Goal: Information Seeking & Learning: Check status

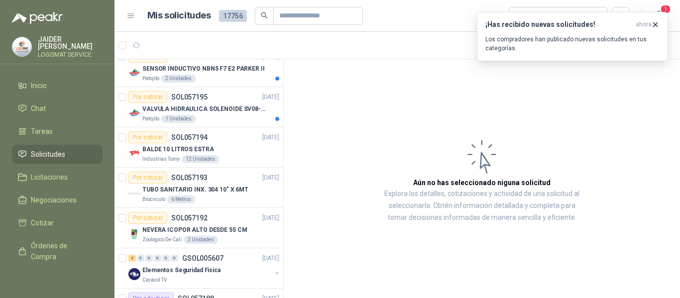
scroll to position [298, 0]
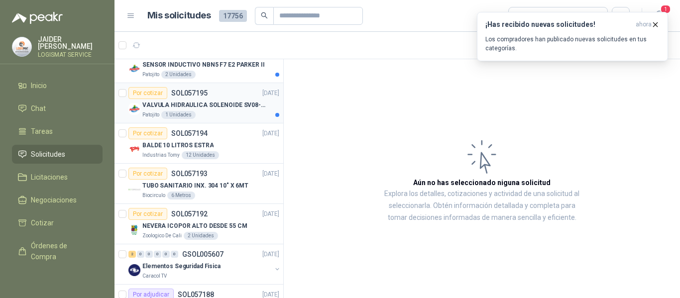
click at [232, 109] on p "VALVULA HIDRAULICA SOLENOIDE SV08-20" at bounding box center [204, 104] width 124 height 9
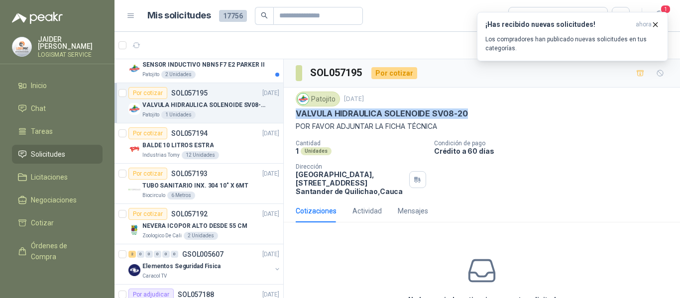
drag, startPoint x: 467, startPoint y: 115, endPoint x: 294, endPoint y: 110, distance: 173.2
click at [294, 110] on div "Patojito [DATE] VALVULA HIDRAULICA SOLENOIDE SV08-20 POR FAVOR ADJUNTAR LA FICH…" at bounding box center [482, 144] width 396 height 112
copy p "VALVULA HIDRAULICA SOLENOIDE SV08-20"
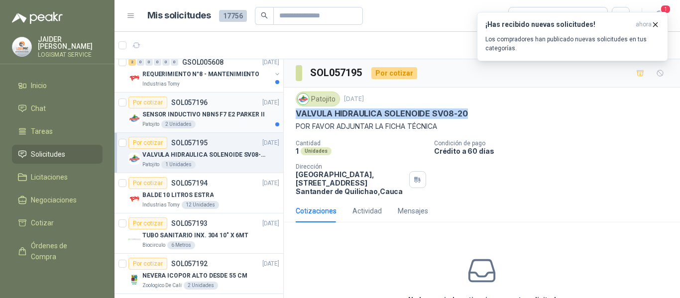
click at [210, 129] on article "Por cotizar SOL057196 [DATE] SENSOR INDUCTIVO NBN5 F7 E2 [PERSON_NAME] II Patoj…" at bounding box center [198, 113] width 169 height 40
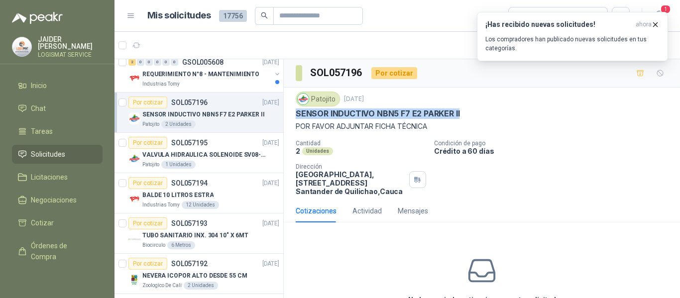
drag, startPoint x: 464, startPoint y: 112, endPoint x: 294, endPoint y: 113, distance: 169.6
click at [294, 113] on div "Patojito [DATE] SENSOR INDUCTIVO NBN5 F7 E2 [PERSON_NAME] II POR FAVOR ADJUNTAR…" at bounding box center [482, 144] width 396 height 112
copy p "SENSOR INDUCTIVO NBN5 F7 E2 PARKER II"
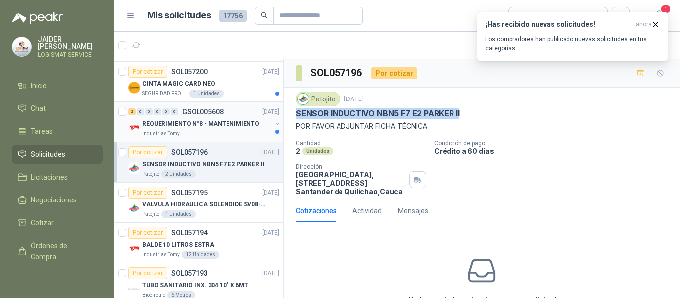
click at [228, 121] on p "REQUERIMIENTO N°8 - MANTENIMIENTO" at bounding box center [200, 123] width 117 height 9
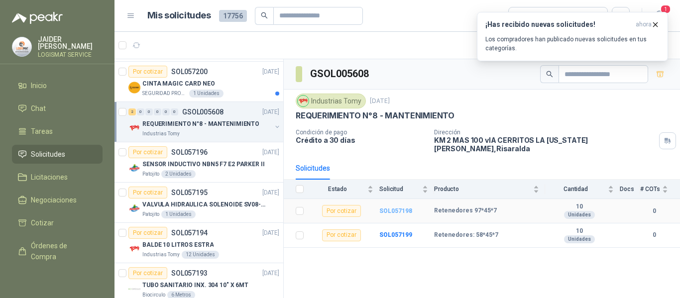
click at [396, 207] on b "SOL057198" at bounding box center [395, 210] width 33 height 7
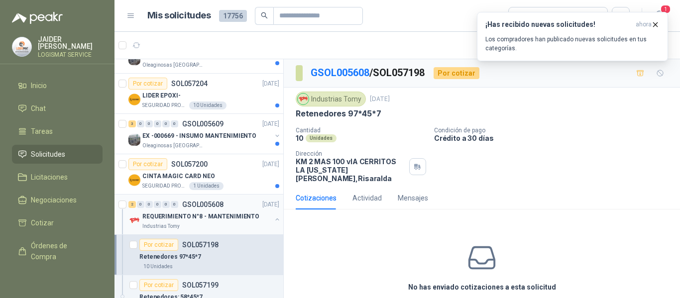
scroll to position [99, 0]
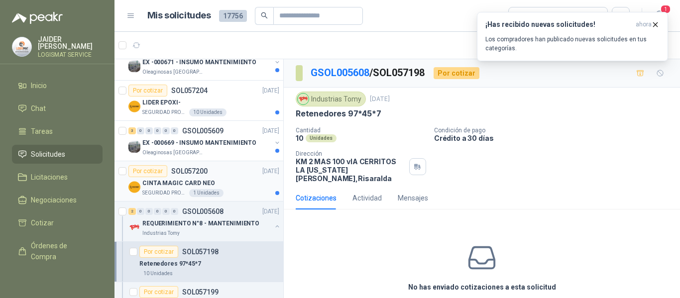
click at [221, 174] on div "Por cotizar SOL057200 [DATE]" at bounding box center [203, 171] width 151 height 12
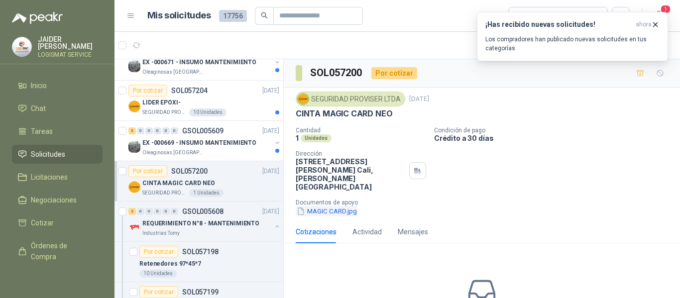
click at [348, 206] on button "MAGIC CARD.jpg" at bounding box center [326, 211] width 62 height 10
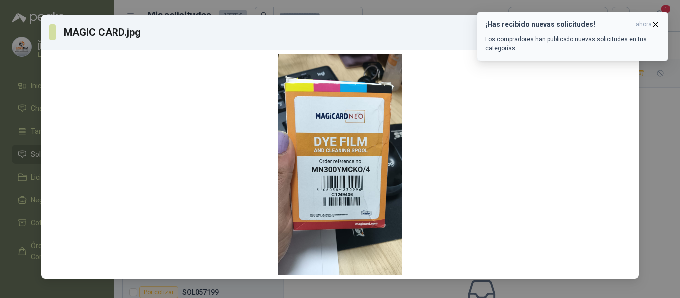
click at [657, 24] on icon "button" at bounding box center [655, 24] width 8 height 8
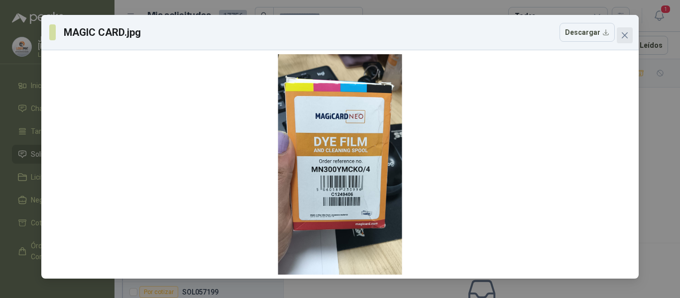
click at [619, 35] on span "Close" at bounding box center [624, 35] width 16 height 8
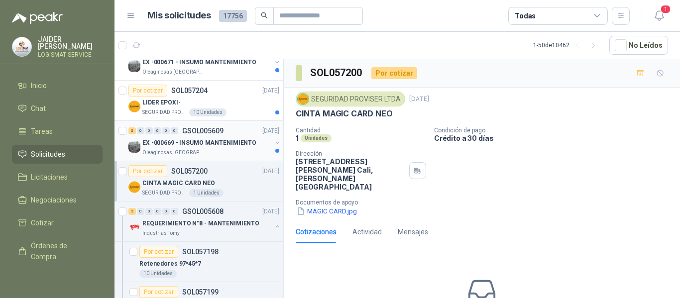
click at [175, 154] on p "Oleaginosas [GEOGRAPHIC_DATA][PERSON_NAME]" at bounding box center [173, 153] width 63 height 8
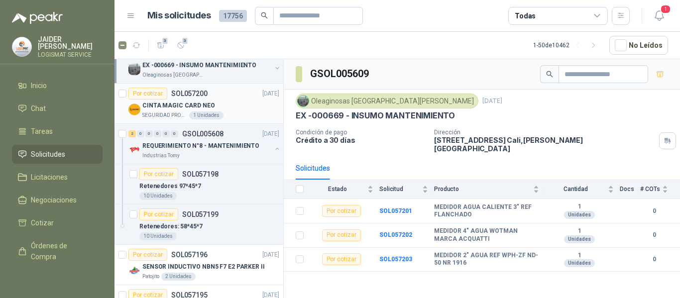
scroll to position [199, 0]
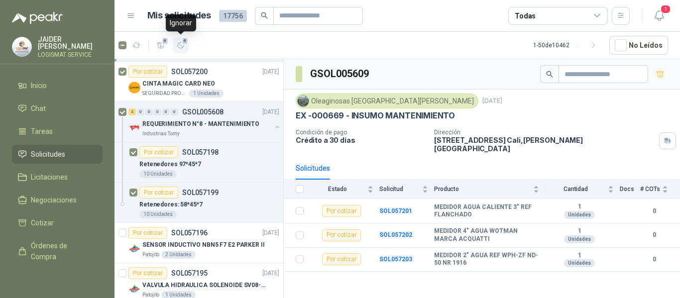
click at [184, 42] on span "6" at bounding box center [185, 41] width 7 height 8
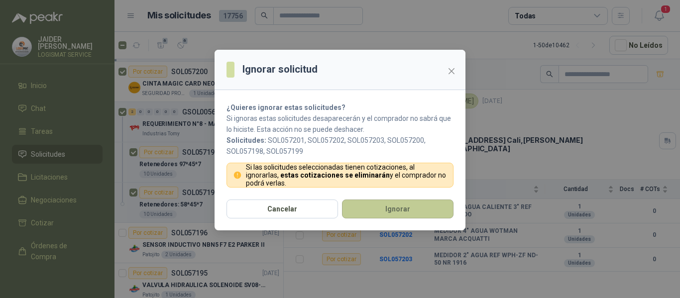
click at [375, 202] on button "Ignorar" at bounding box center [397, 208] width 111 height 19
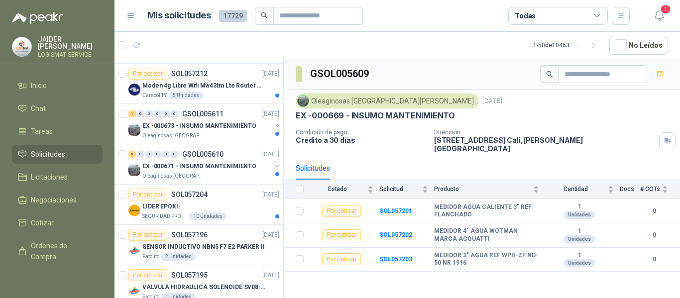
scroll to position [152, 0]
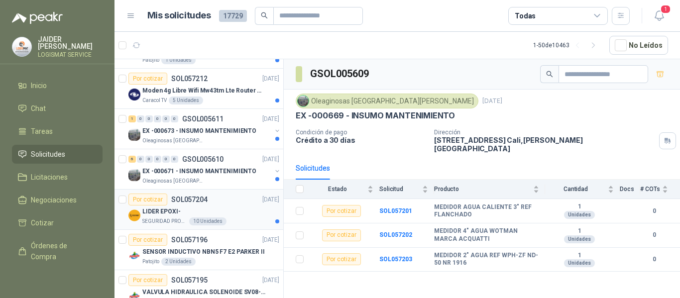
click at [240, 219] on div "SEGURIDAD PROVISER LTDA 10 Unidades" at bounding box center [210, 221] width 137 height 8
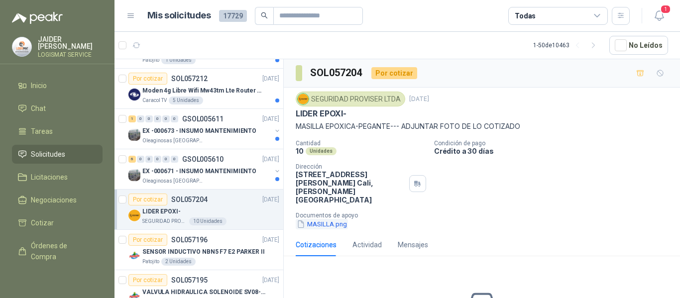
click at [335, 219] on button "MASILLA.png" at bounding box center [321, 224] width 52 height 10
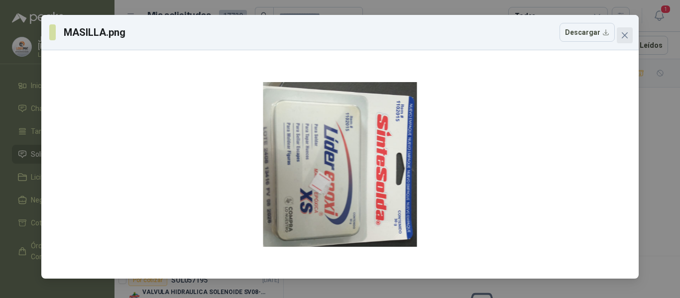
click at [626, 34] on icon "close" at bounding box center [624, 35] width 6 height 6
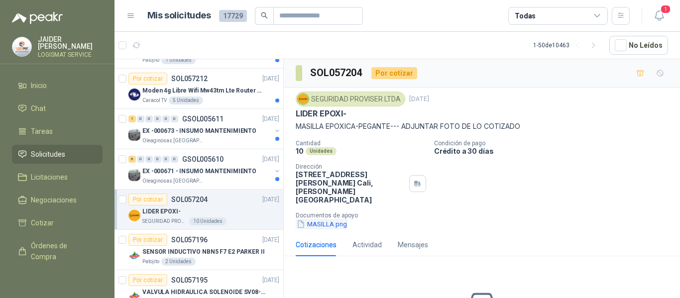
click at [337, 219] on button "MASILLA.png" at bounding box center [321, 224] width 52 height 10
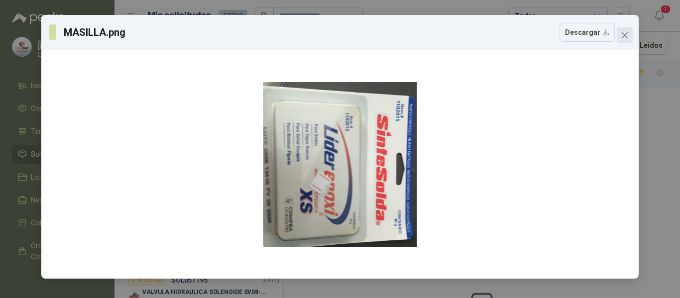
click at [620, 33] on span "Close" at bounding box center [624, 35] width 16 height 8
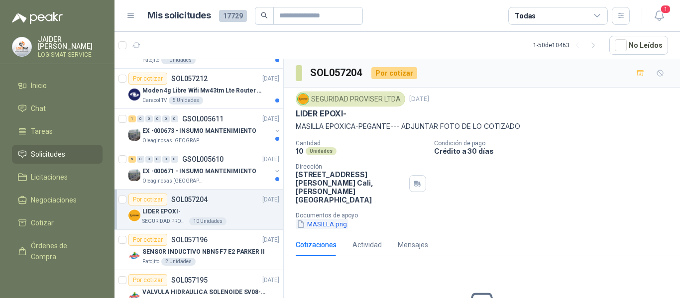
click at [329, 219] on button "MASILLA.png" at bounding box center [321, 224] width 52 height 10
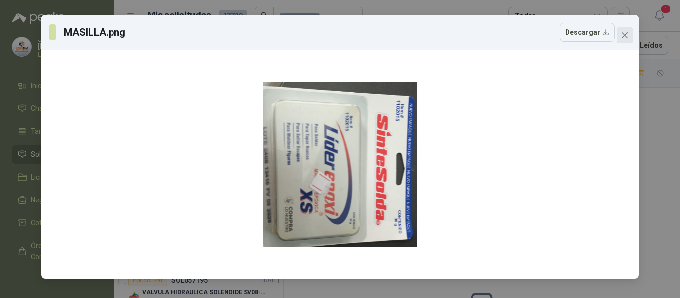
click at [621, 33] on icon "close" at bounding box center [624, 35] width 8 height 8
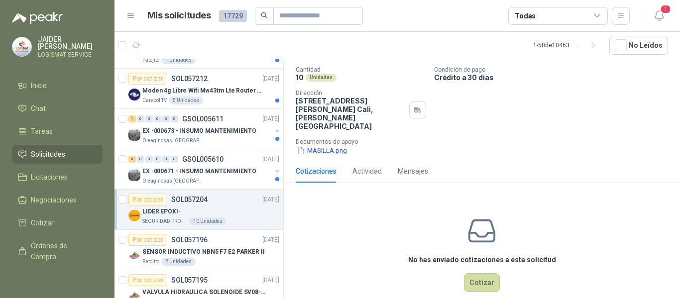
scroll to position [81, 0]
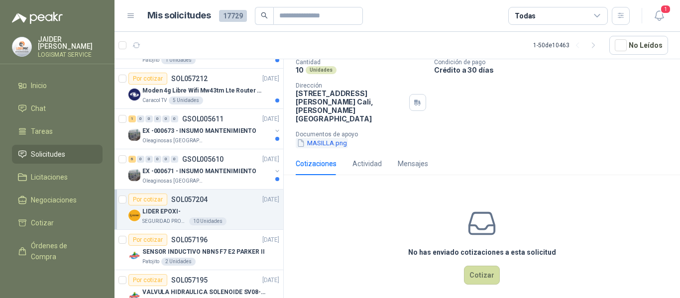
click at [335, 139] on button "MASILLA.png" at bounding box center [321, 143] width 52 height 10
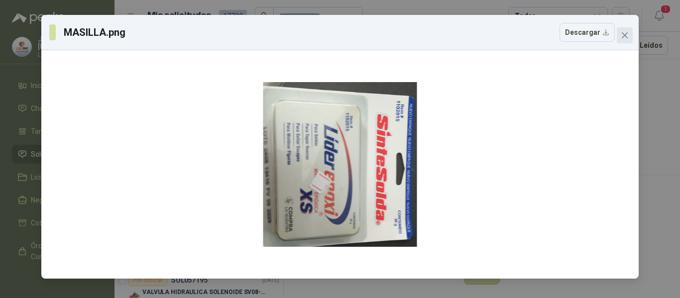
click at [628, 36] on icon "close" at bounding box center [624, 35] width 8 height 8
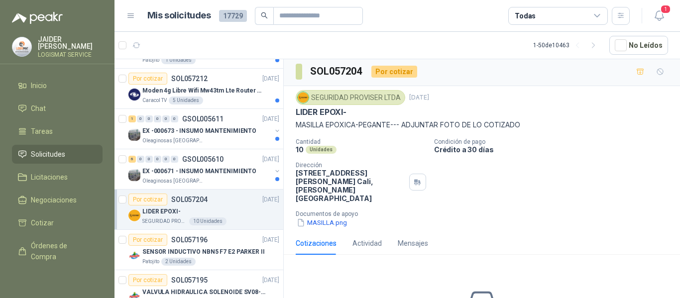
scroll to position [0, 0]
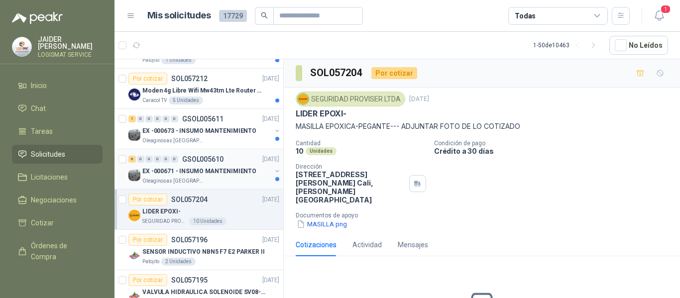
click at [224, 180] on div "Oleaginosas [GEOGRAPHIC_DATA][PERSON_NAME]" at bounding box center [206, 181] width 129 height 8
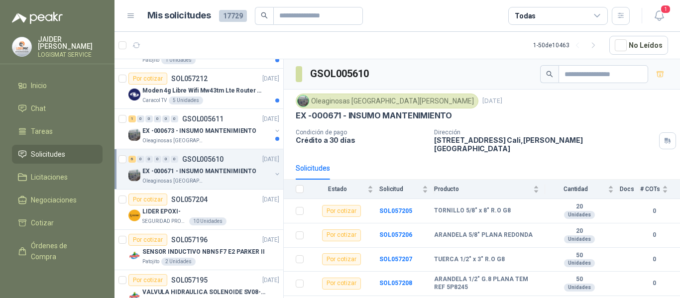
scroll to position [36, 0]
